Goal: Check status: Check status

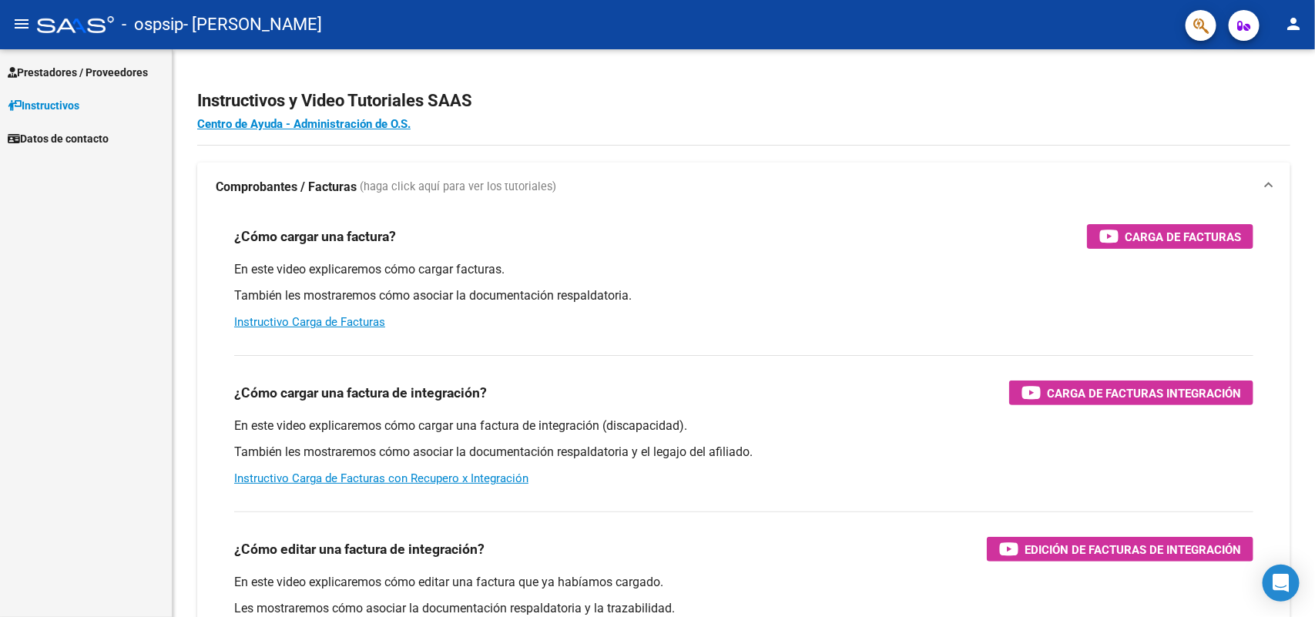
click at [83, 85] on link "Prestadores / Proveedores" at bounding box center [86, 71] width 172 height 33
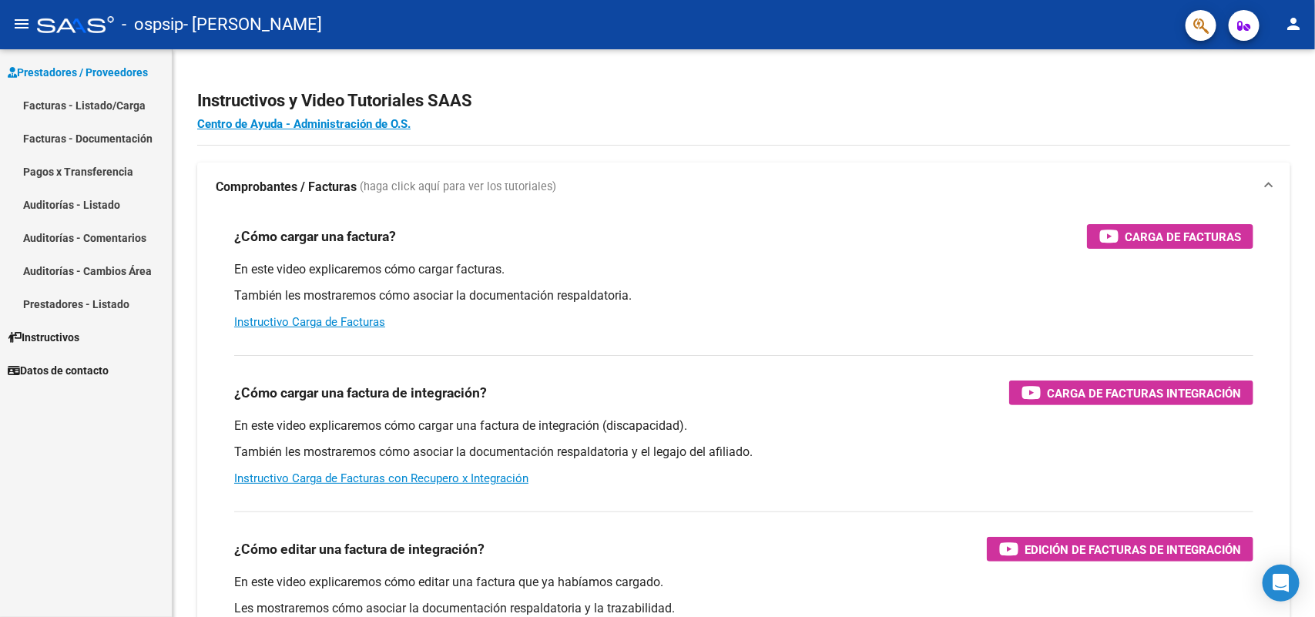
click at [91, 106] on link "Facturas - Listado/Carga" at bounding box center [86, 105] width 172 height 33
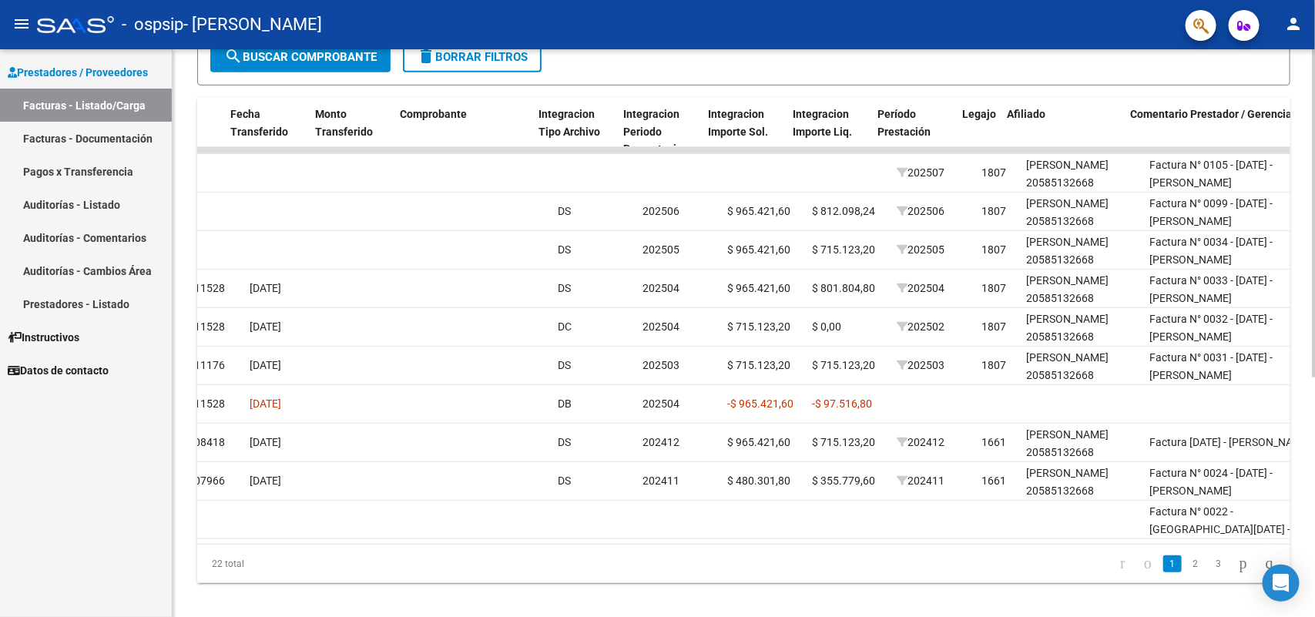
scroll to position [0, 1359]
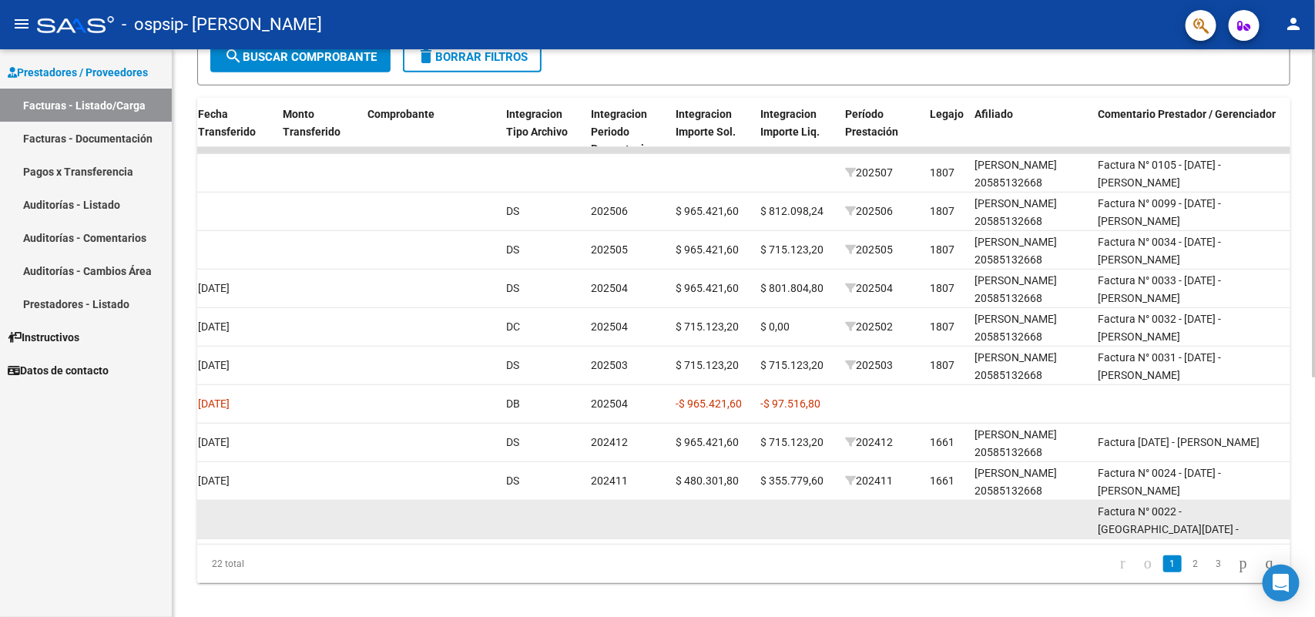
click at [826, 504] on datatable-body-cell at bounding box center [796, 520] width 85 height 38
click at [820, 504] on datatable-body-cell at bounding box center [796, 520] width 85 height 38
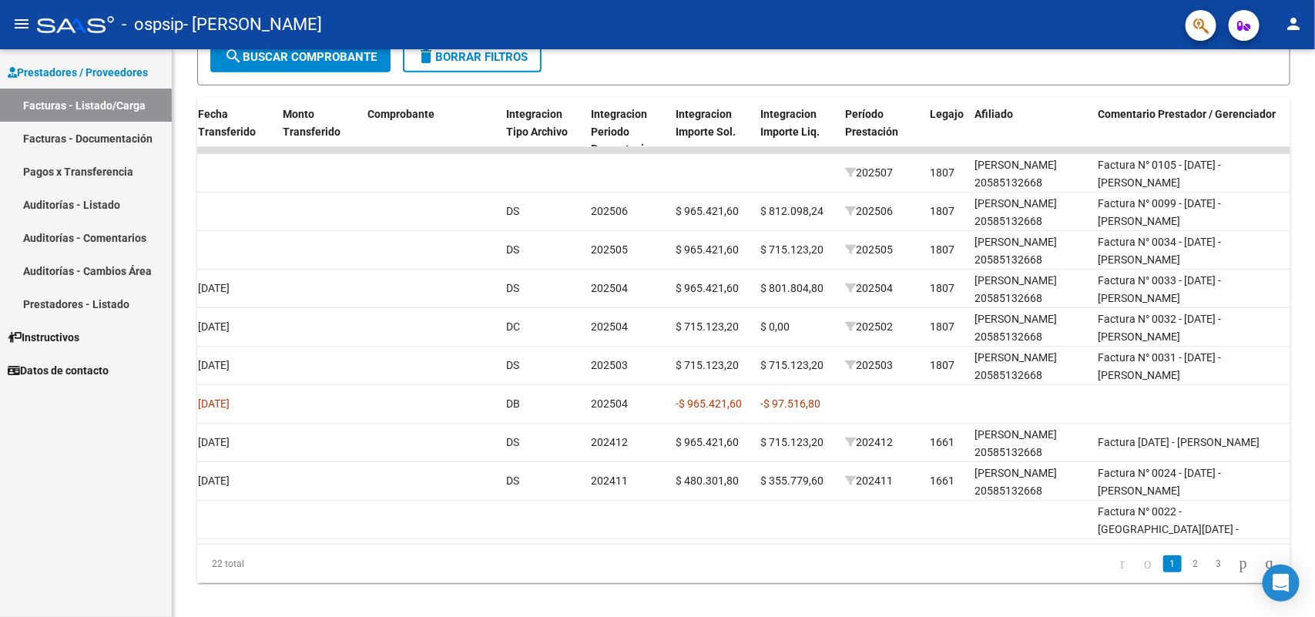
click at [94, 172] on link "Pagos x Transferencia" at bounding box center [86, 171] width 172 height 33
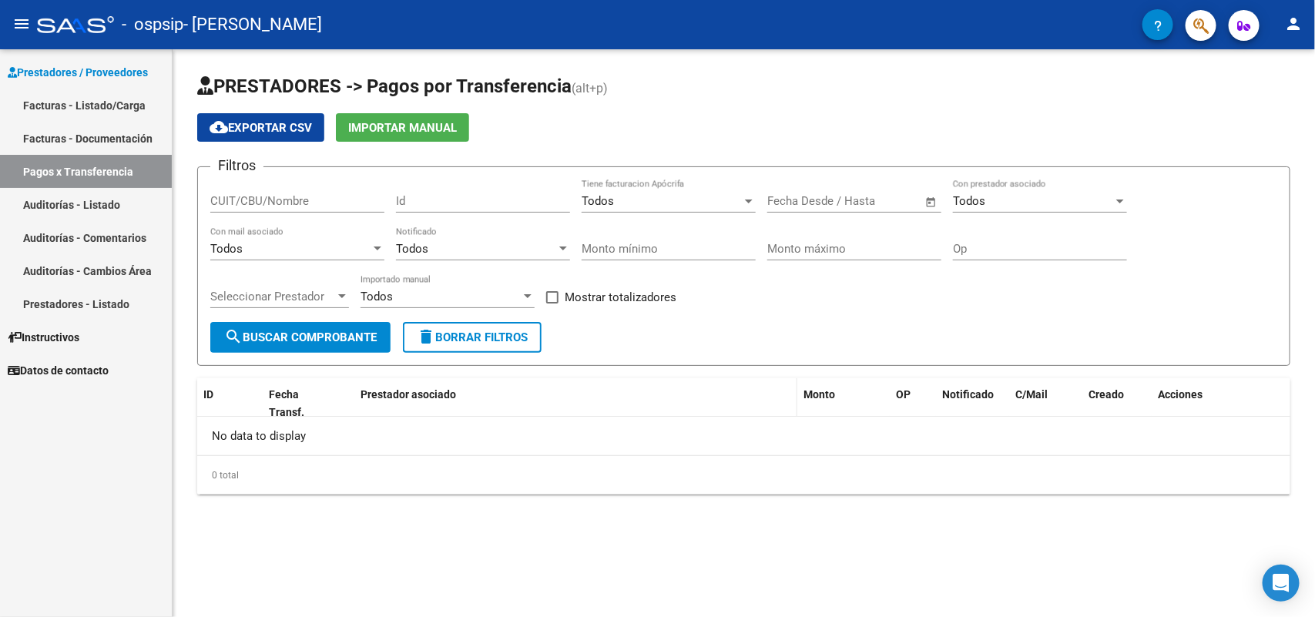
click at [382, 403] on datatable-header-cell "Prestador asociado" at bounding box center [575, 403] width 443 height 51
click at [299, 201] on input "CUIT/CBU/Nombre" at bounding box center [297, 201] width 174 height 14
paste input "20-224972238"
click at [229, 197] on input "20-224972238" at bounding box center [297, 201] width 174 height 14
type input "20224972238"
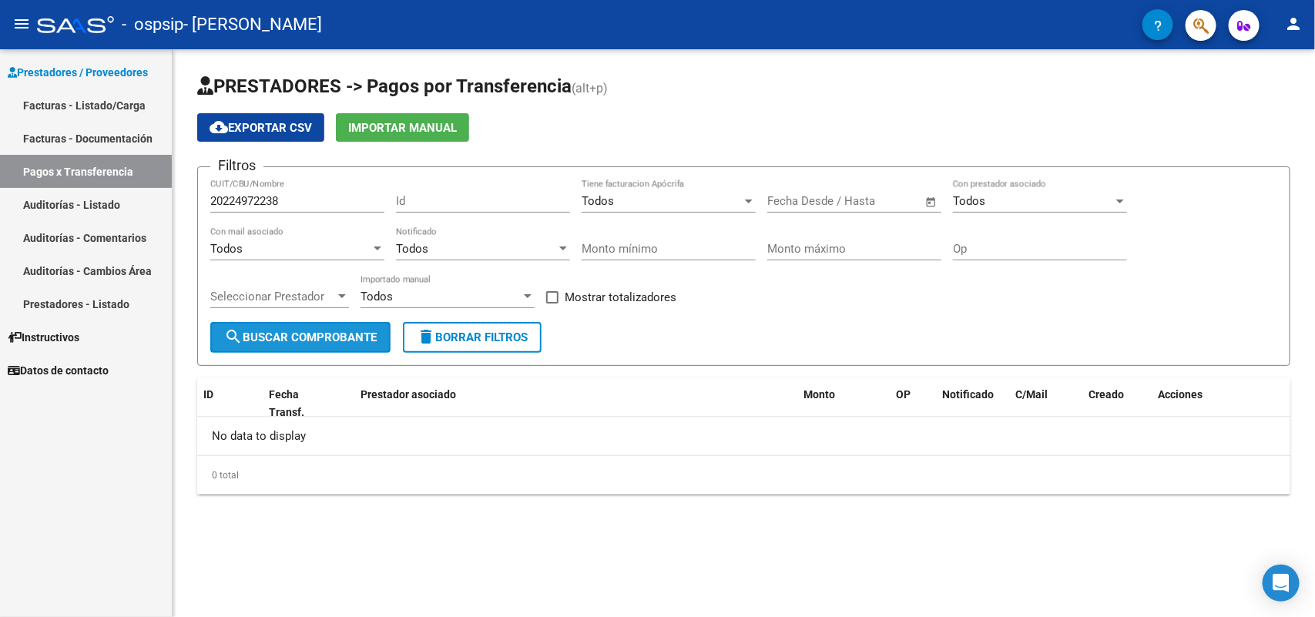
click at [294, 340] on span "search Buscar Comprobante" at bounding box center [300, 337] width 152 height 14
click at [634, 199] on div "Todos" at bounding box center [661, 201] width 160 height 14
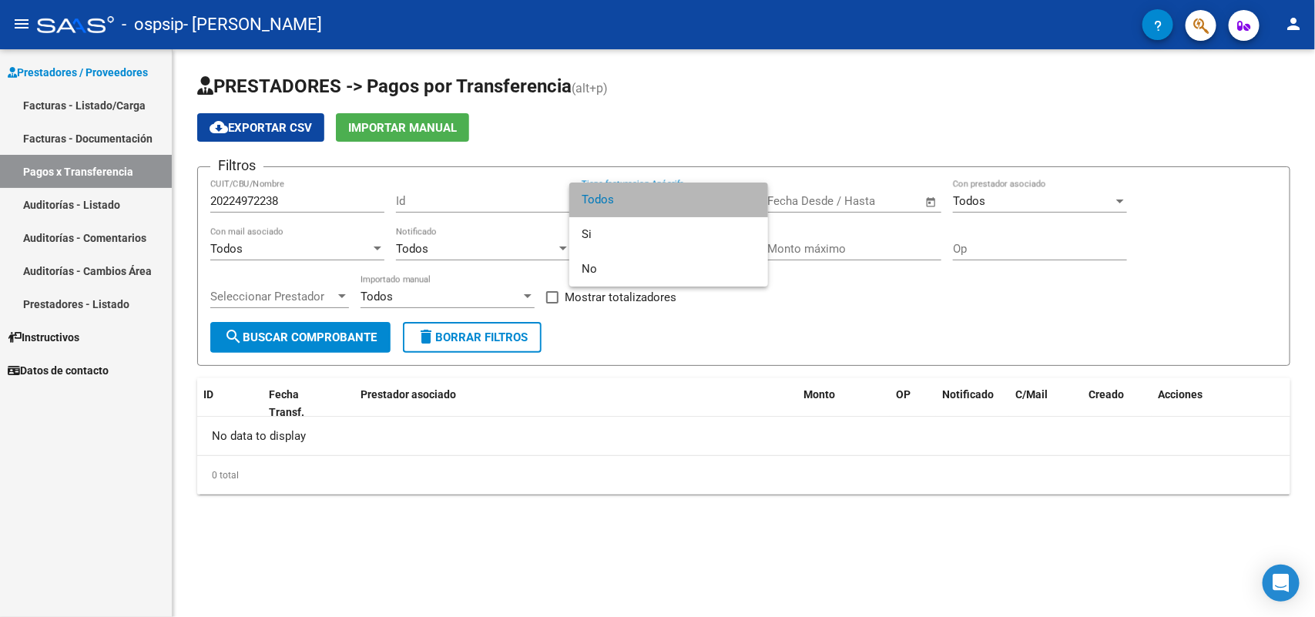
click at [665, 208] on span "Todos" at bounding box center [668, 200] width 174 height 35
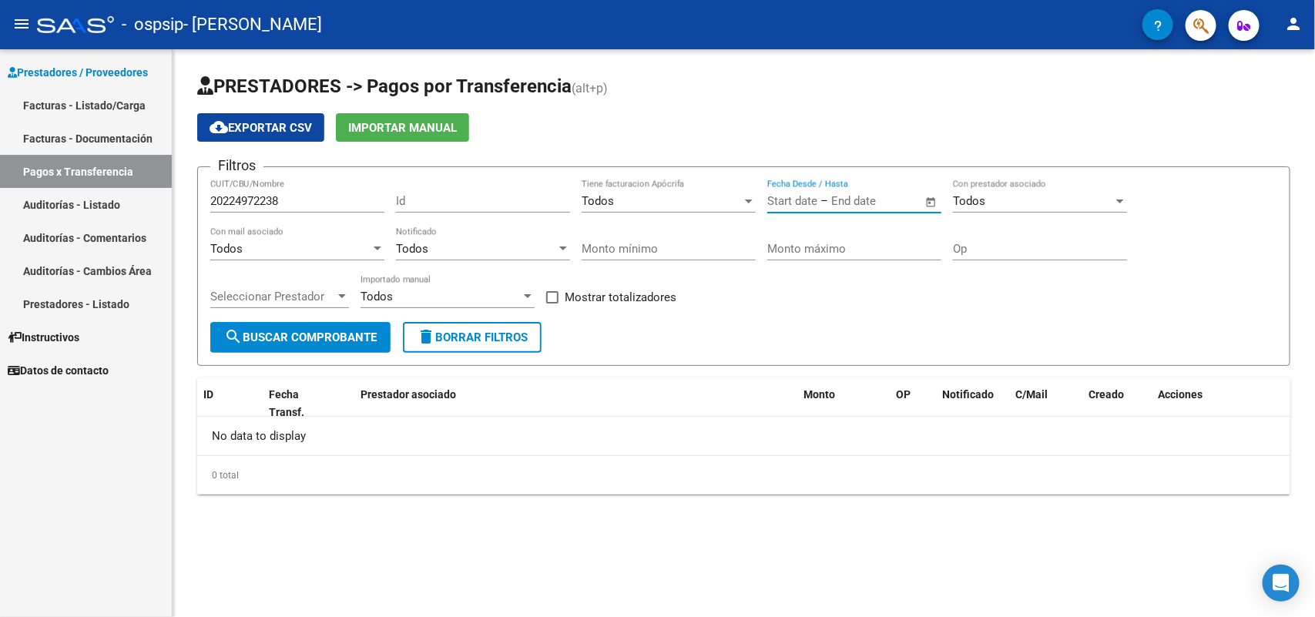
click at [839, 198] on input "text" at bounding box center [868, 201] width 75 height 14
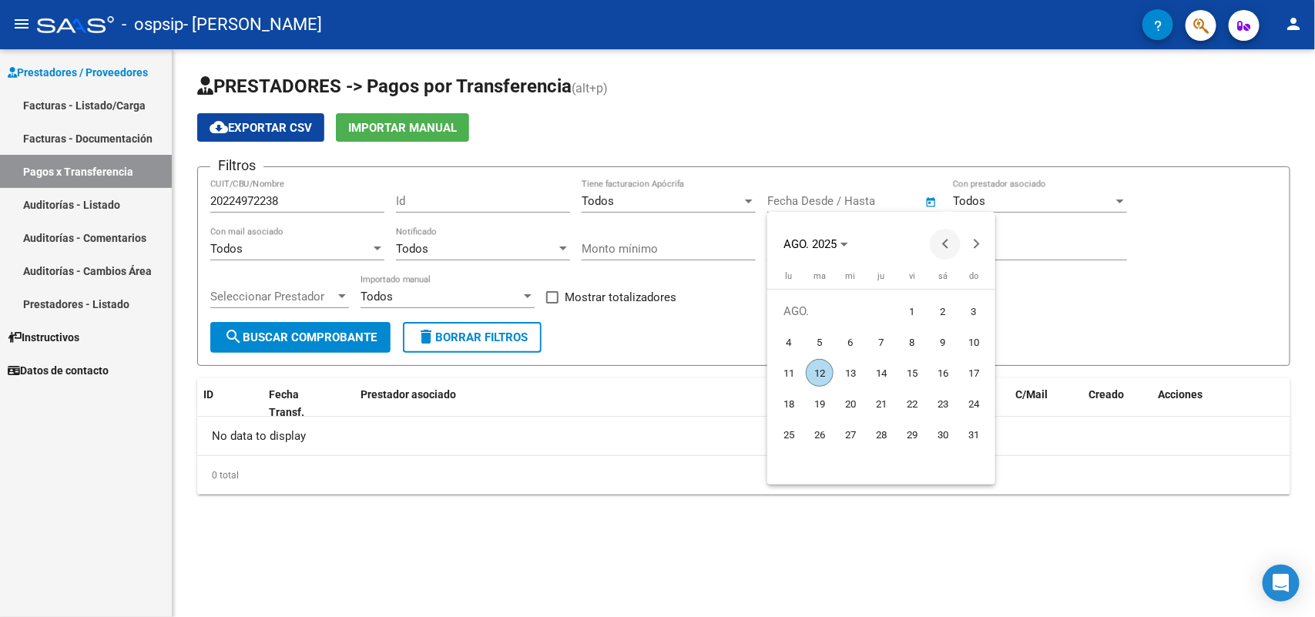
click at [940, 240] on span "Previous month" at bounding box center [945, 244] width 31 height 31
click at [886, 310] on span "1" at bounding box center [881, 311] width 28 height 28
type input "[DATE]"
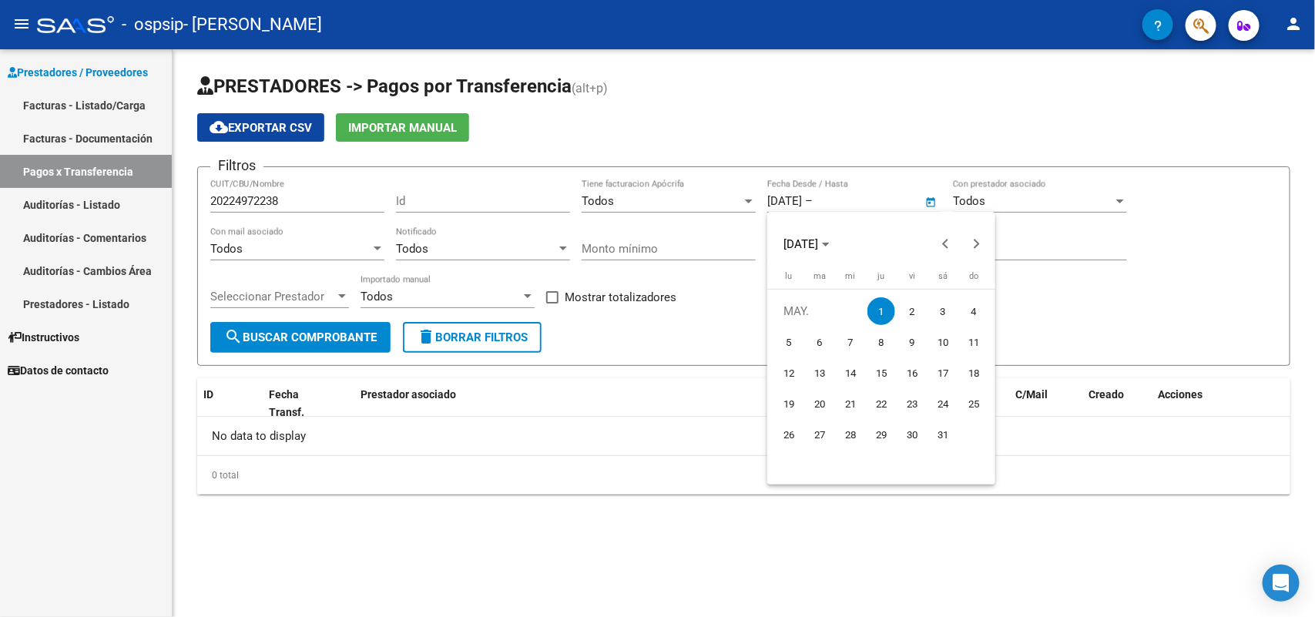
click at [248, 324] on div at bounding box center [657, 308] width 1315 height 617
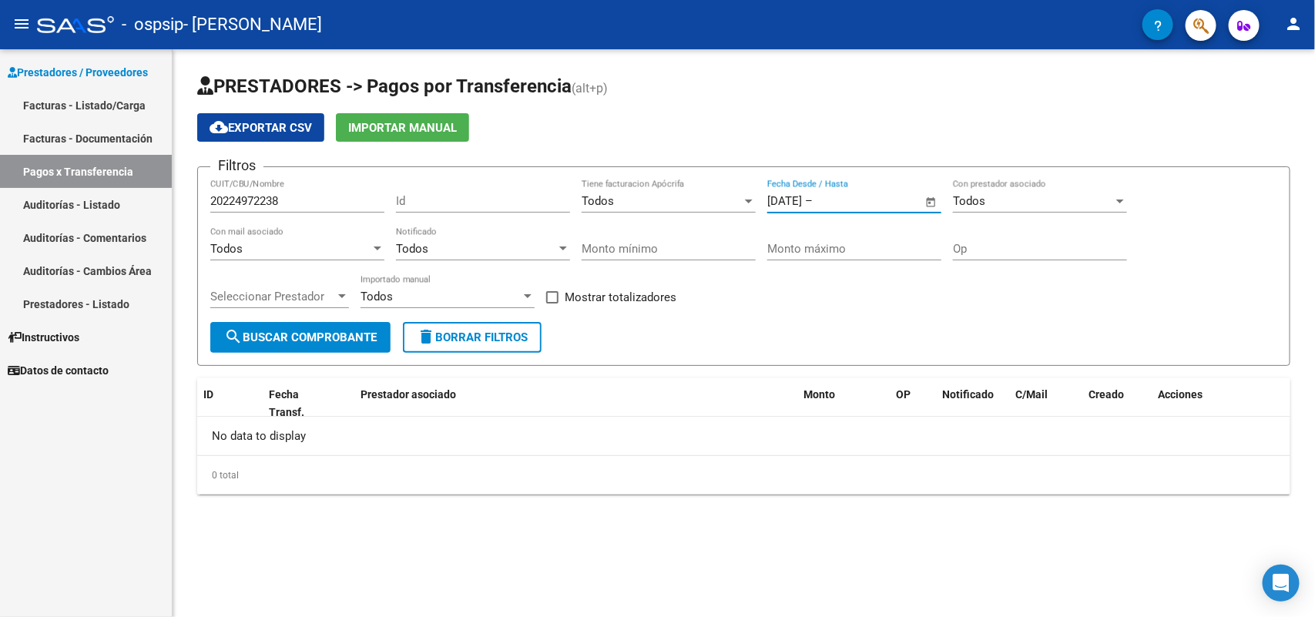
click at [258, 333] on span "search Buscar Comprobante" at bounding box center [300, 337] width 152 height 14
click at [89, 300] on link "Prestadores - Listado" at bounding box center [86, 303] width 172 height 33
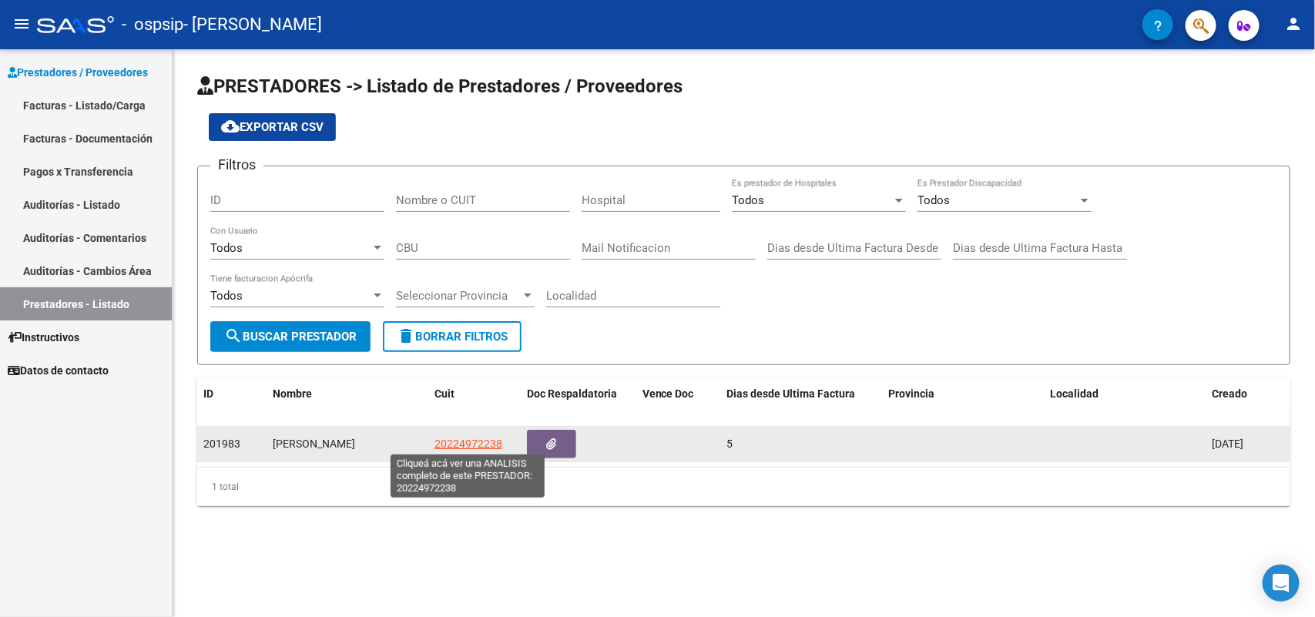
click at [454, 439] on span "20224972238" at bounding box center [468, 443] width 68 height 12
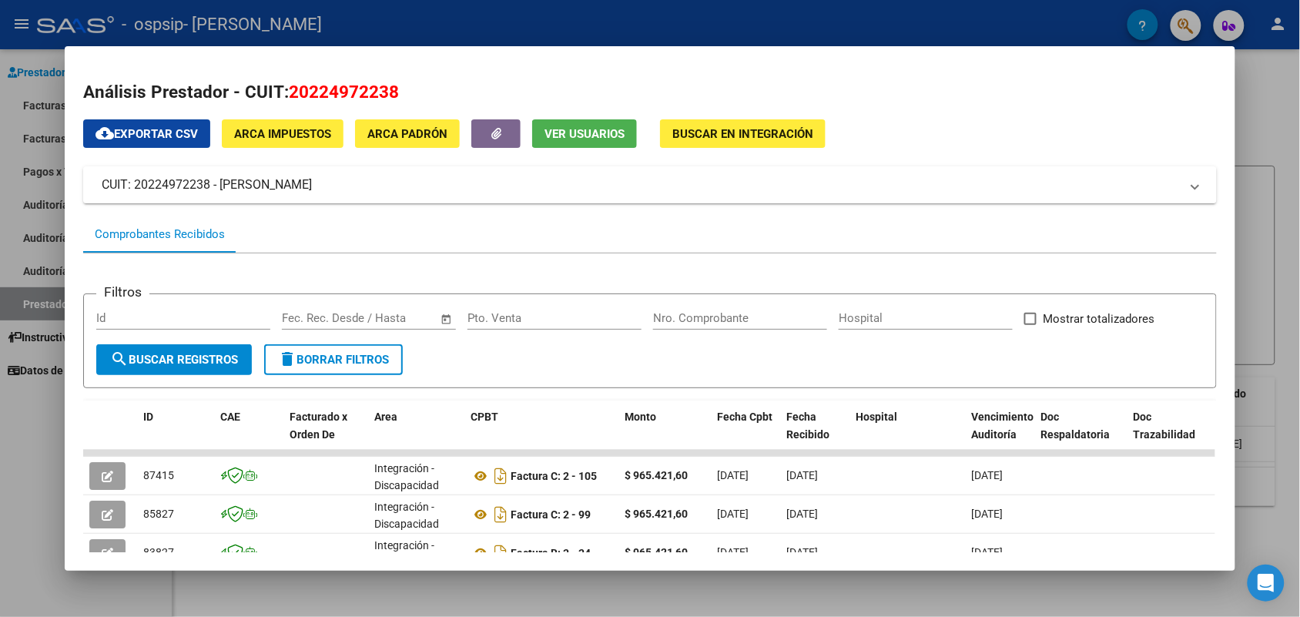
click at [1267, 144] on div at bounding box center [650, 308] width 1300 height 617
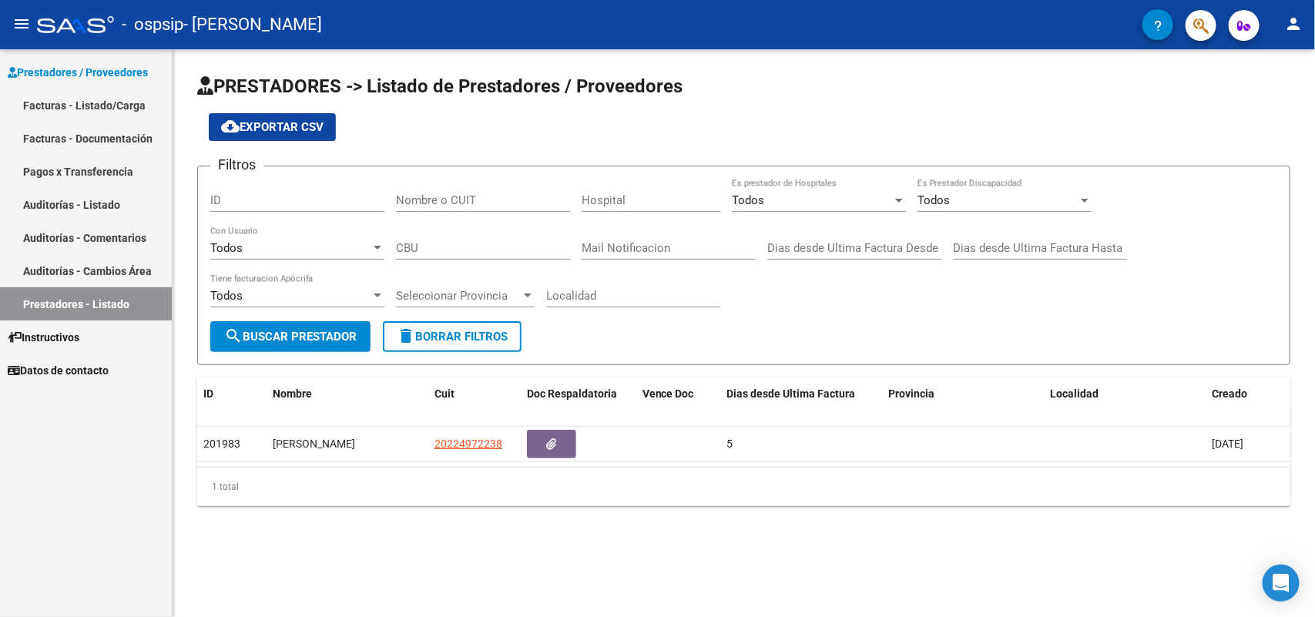
click at [89, 109] on link "Facturas - Listado/Carga" at bounding box center [86, 105] width 172 height 33
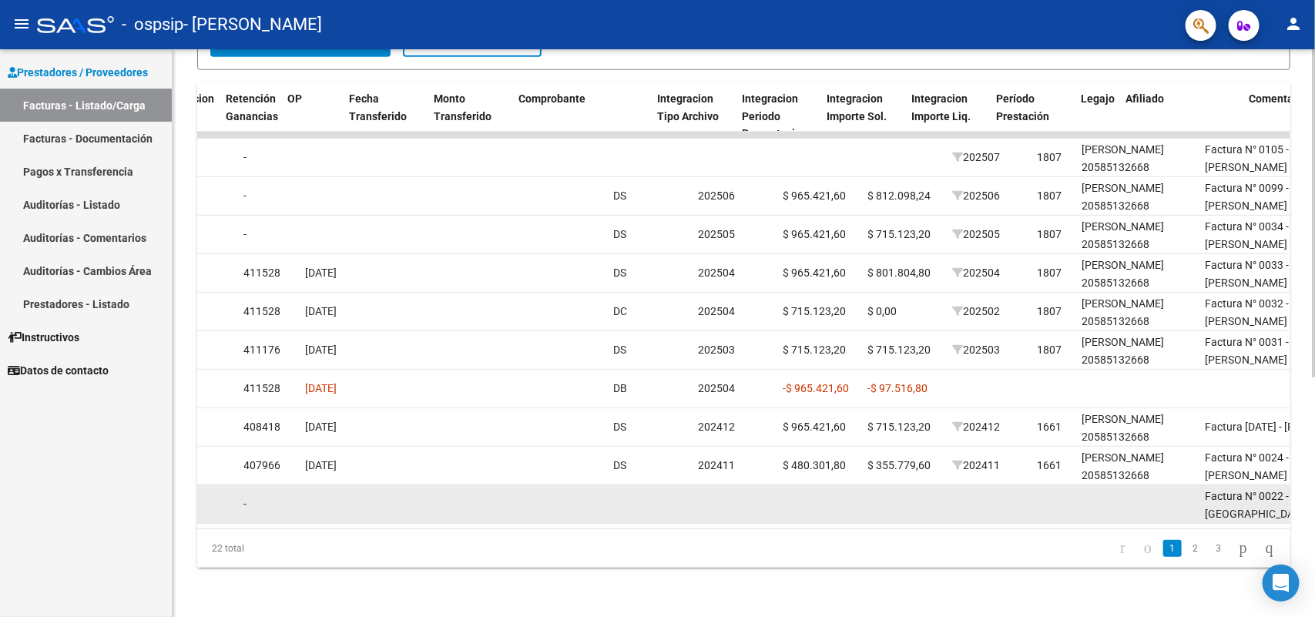
scroll to position [0, 1208]
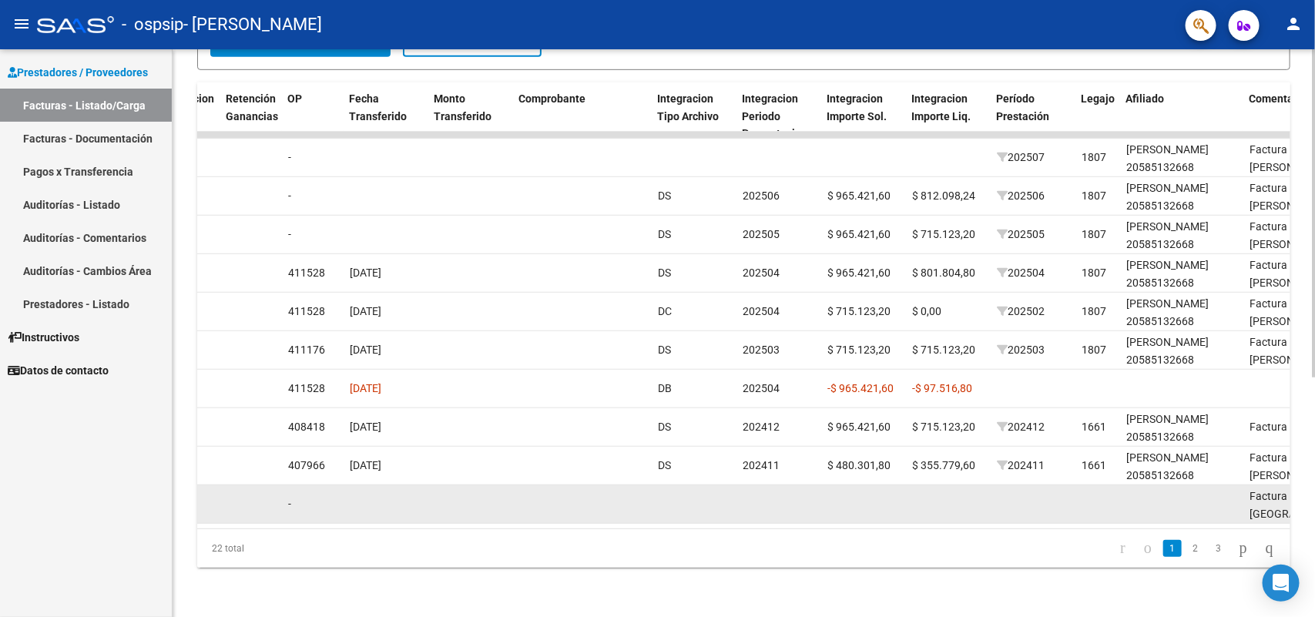
click at [709, 489] on datatable-body-cell at bounding box center [694, 504] width 85 height 38
click at [698, 489] on datatable-body-cell at bounding box center [694, 504] width 85 height 38
click at [697, 489] on datatable-body-cell at bounding box center [694, 504] width 85 height 38
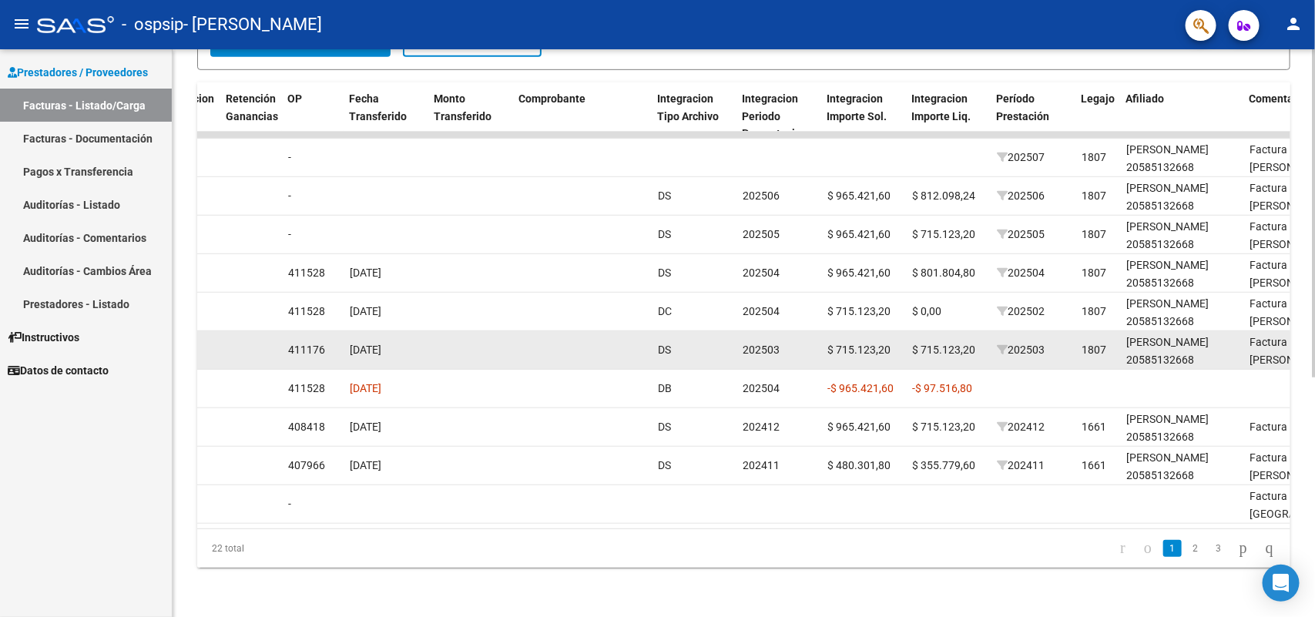
click at [381, 343] on span "[DATE]" at bounding box center [366, 349] width 32 height 12
click at [867, 343] on span "$ 715.123,20" at bounding box center [858, 349] width 63 height 12
click at [1010, 343] on span "202503" at bounding box center [1021, 349] width 48 height 12
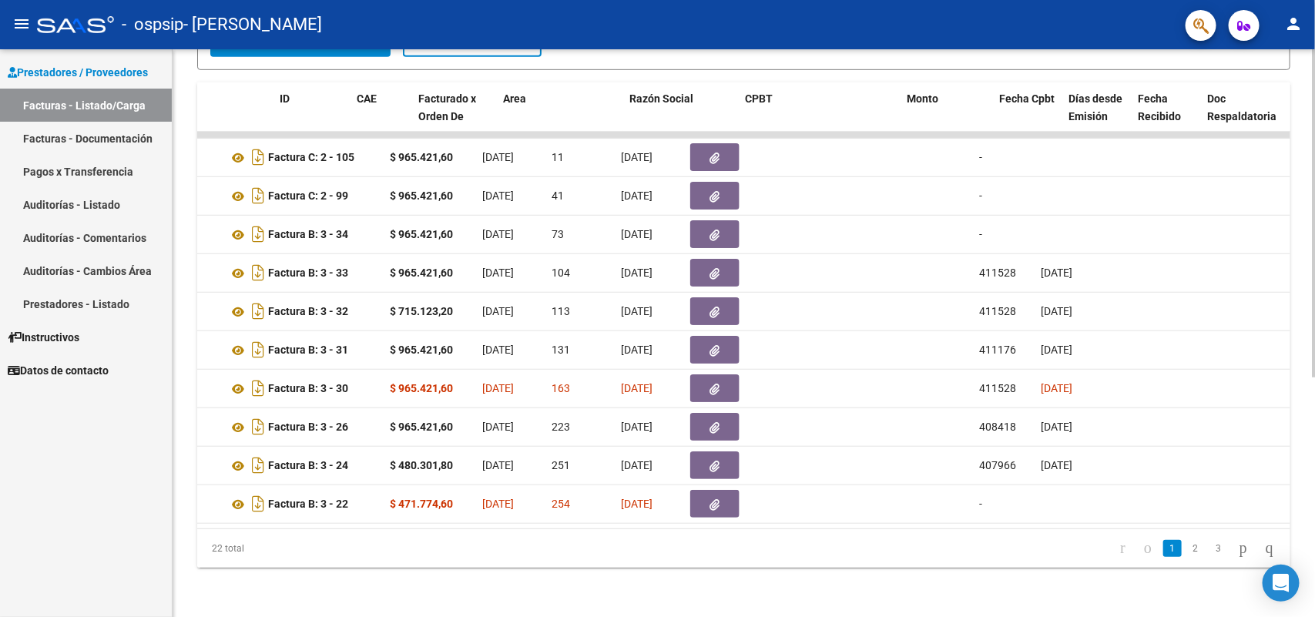
scroll to position [0, 0]
